Goal: Transaction & Acquisition: Purchase product/service

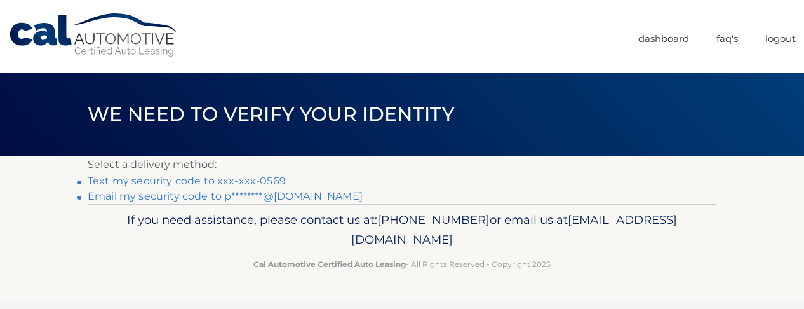
click at [249, 177] on link "Text my security code to xxx-xxx-0569" at bounding box center [187, 181] width 198 height 12
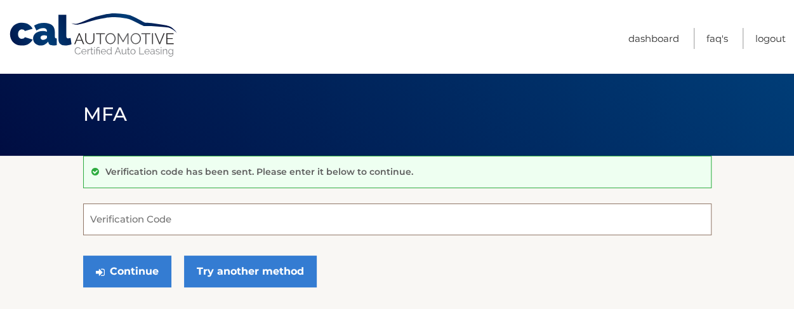
click at [232, 223] on input "Verification Code" at bounding box center [397, 219] width 629 height 32
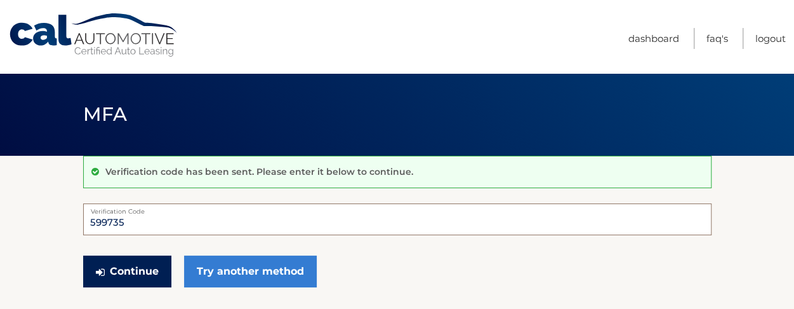
type input "599735"
click at [134, 262] on button "Continue" at bounding box center [127, 271] width 88 height 32
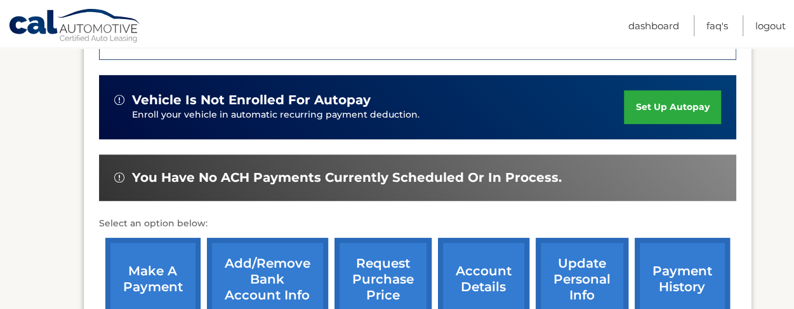
scroll to position [538, 0]
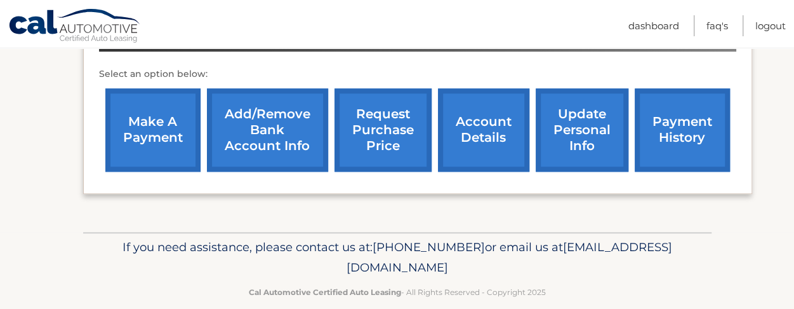
click at [144, 111] on link "make a payment" at bounding box center [152, 129] width 95 height 83
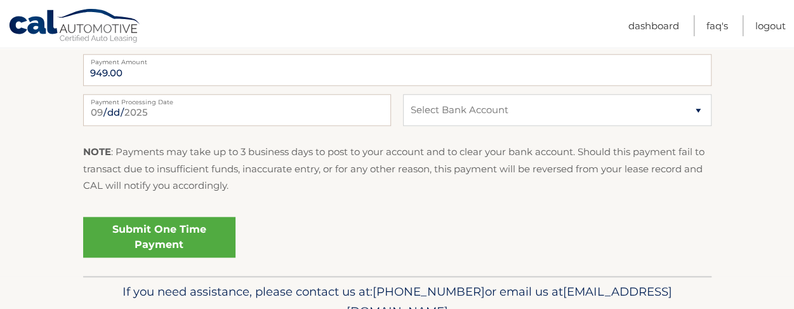
scroll to position [635, 0]
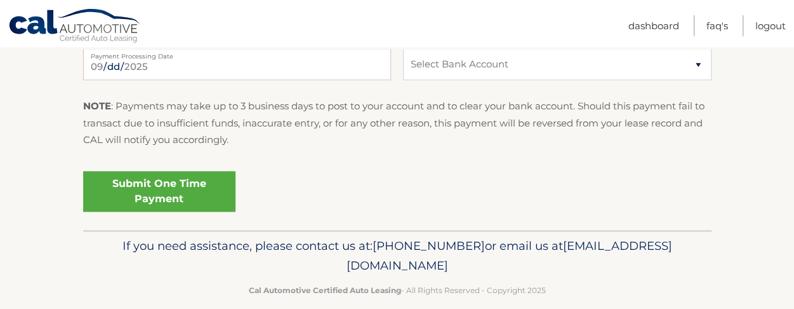
click at [171, 189] on link "Submit One Time Payment" at bounding box center [159, 191] width 152 height 41
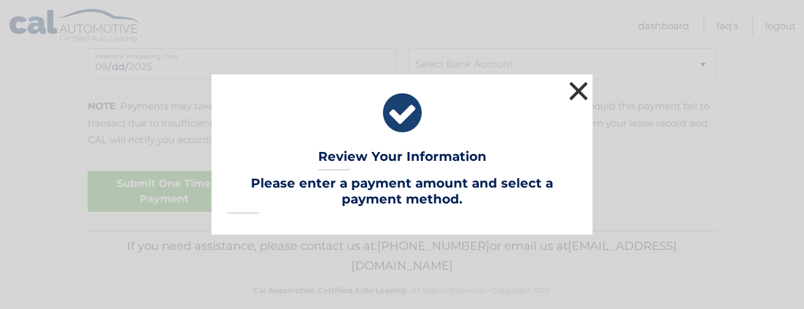
click at [587, 98] on button "×" at bounding box center [578, 90] width 25 height 25
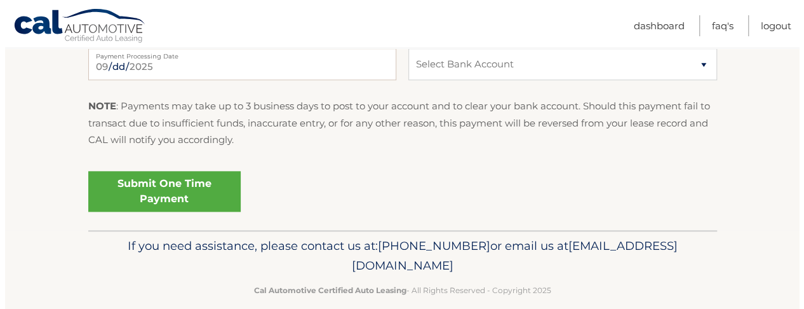
scroll to position [572, 0]
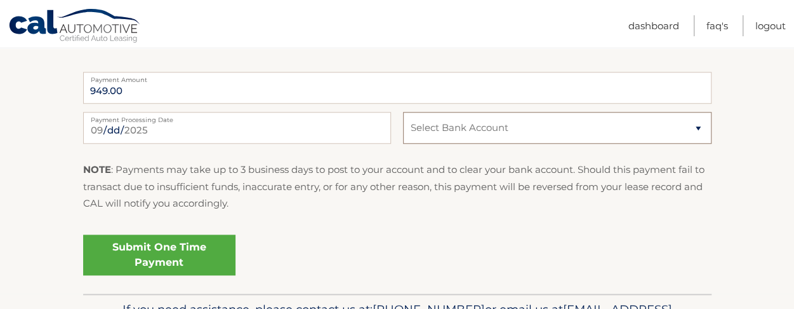
click at [551, 130] on select "Select Bank Account Checking [PERSON_NAME] FARGO BANK *****5911 Checking [GEOGR…" at bounding box center [557, 128] width 308 height 32
drag, startPoint x: 466, startPoint y: 119, endPoint x: 504, endPoint y: 119, distance: 37.5
click at [466, 119] on select "Select Bank Account Checking [PERSON_NAME] FARGO BANK *****5911 Checking [GEOGR…" at bounding box center [557, 128] width 308 height 32
select select "ODQ3ZDQ3ZjktNGNiYS00YjE5LWI2YTgtYzA3OGM4MTE0YzU4"
click at [403, 112] on select "Select Bank Account Checking [PERSON_NAME] FARGO BANK *****5911 Checking [GEOGR…" at bounding box center [557, 128] width 308 height 32
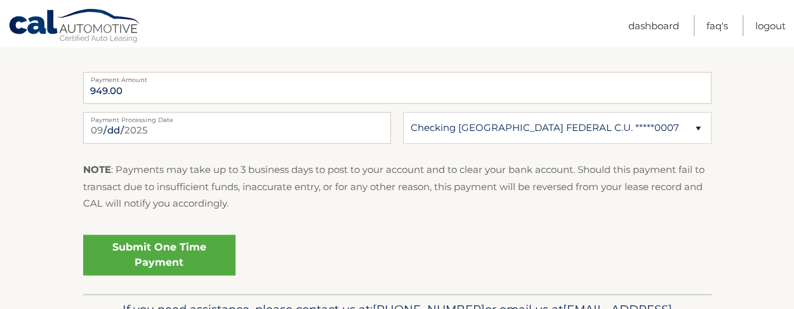
click at [159, 259] on link "Submit One Time Payment" at bounding box center [159, 254] width 152 height 41
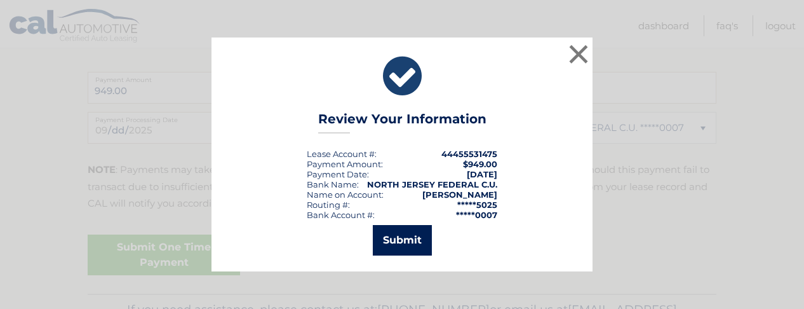
click at [391, 241] on button "Submit" at bounding box center [402, 240] width 59 height 30
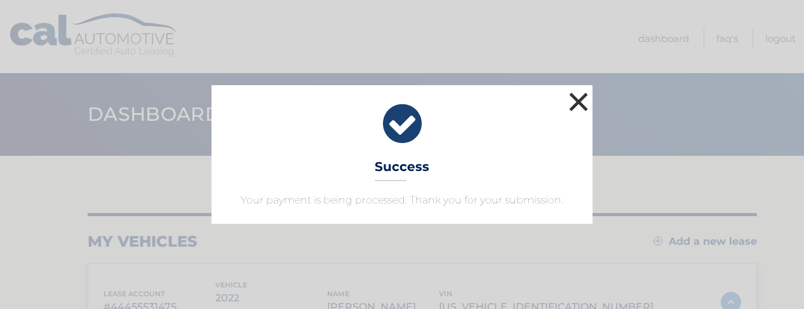
click at [578, 96] on button "×" at bounding box center [578, 101] width 25 height 25
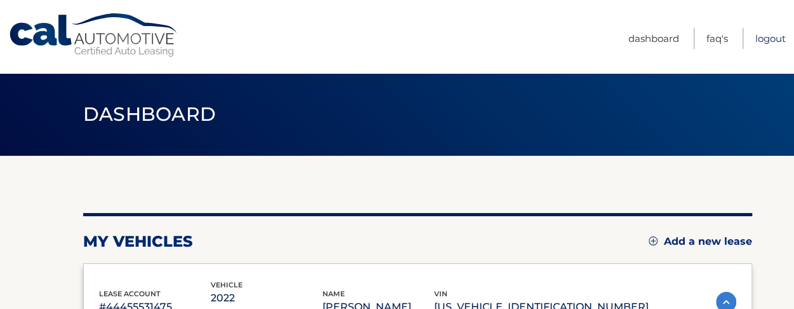
click at [765, 36] on link "Logout" at bounding box center [771, 38] width 30 height 21
